Goal: Task Accomplishment & Management: Use online tool/utility

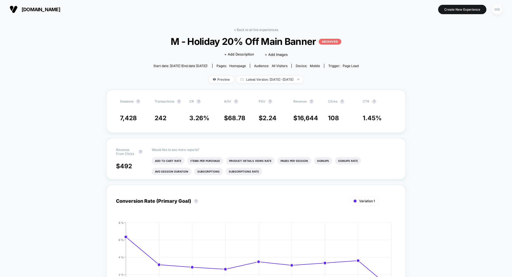
click at [493, 11] on div "MB" at bounding box center [497, 9] width 10 height 10
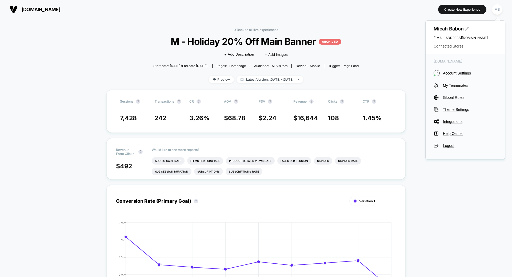
click at [446, 45] on span "Connected Stores" at bounding box center [465, 46] width 63 height 4
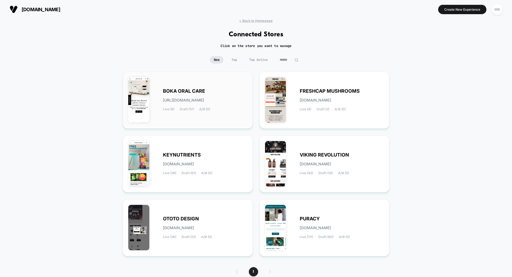
click at [197, 114] on div "BOKA ORAL CARE [URL][DOMAIN_NAME] Live (8) Draft (17) A/B (0)" at bounding box center [187, 100] width 119 height 46
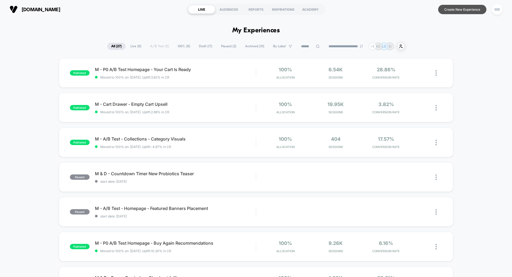
click at [455, 7] on button "Create New Experience" at bounding box center [462, 9] width 48 height 9
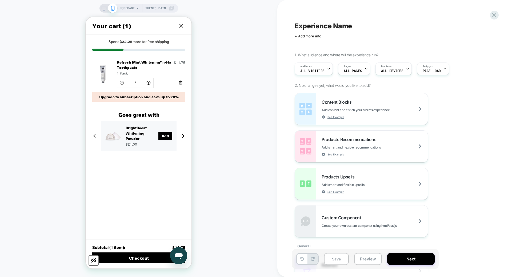
click at [129, 6] on span "HOMEPAGE" at bounding box center [127, 8] width 15 height 9
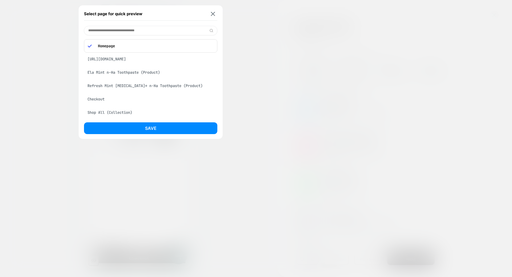
click at [130, 30] on input at bounding box center [150, 30] width 133 height 9
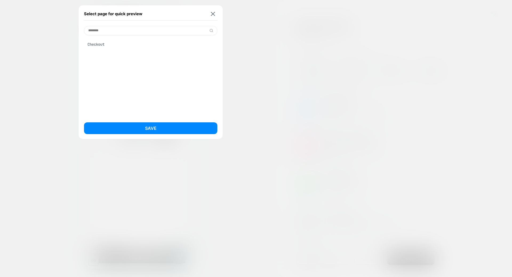
type input "********"
click at [100, 45] on div "Checkout" at bounding box center [150, 44] width 133 height 10
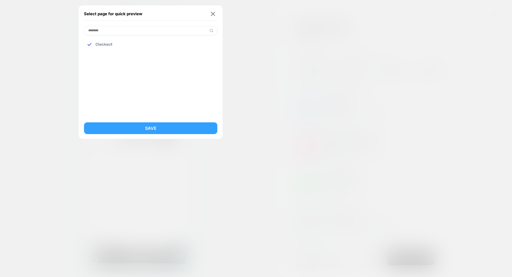
click at [145, 127] on button "Save" at bounding box center [150, 128] width 133 height 12
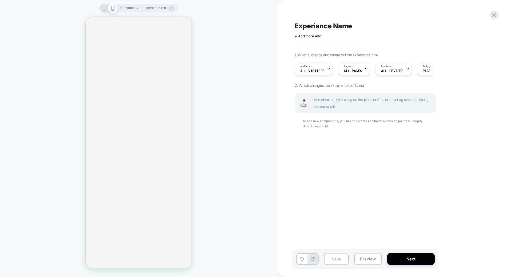
scroll to position [0, 0]
